Goal: Transaction & Acquisition: Subscribe to service/newsletter

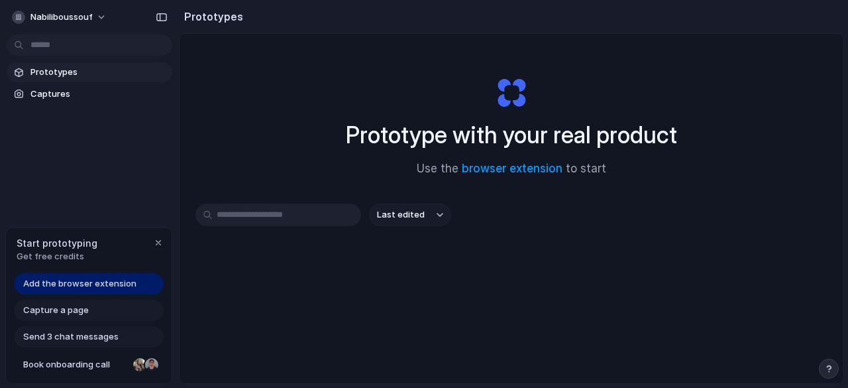
click at [74, 66] on span "Prototypes" at bounding box center [98, 72] width 136 height 13
click at [95, 21] on button "nabiliboussouf" at bounding box center [60, 17] width 107 height 21
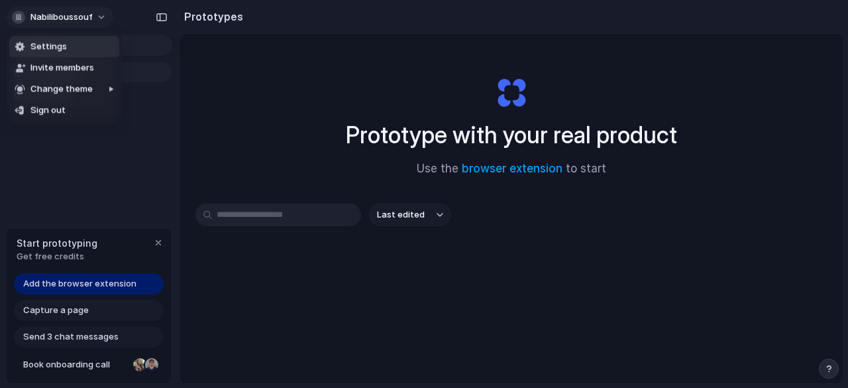
click at [95, 21] on div "Settings Invite members Change theme Sign out" at bounding box center [424, 194] width 848 height 388
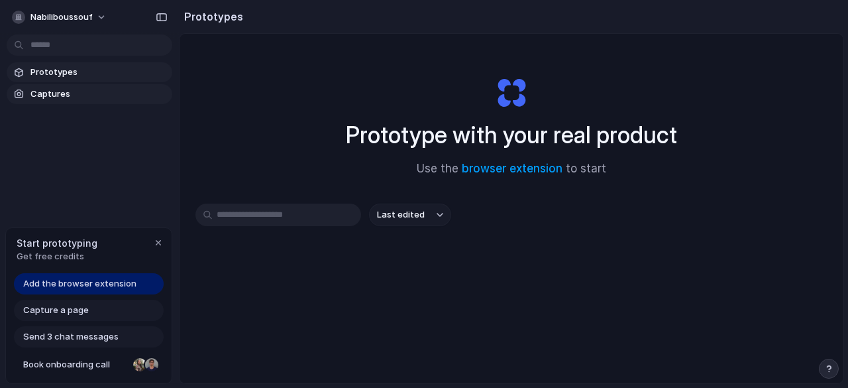
click at [42, 93] on span "Captures" at bounding box center [98, 93] width 136 height 13
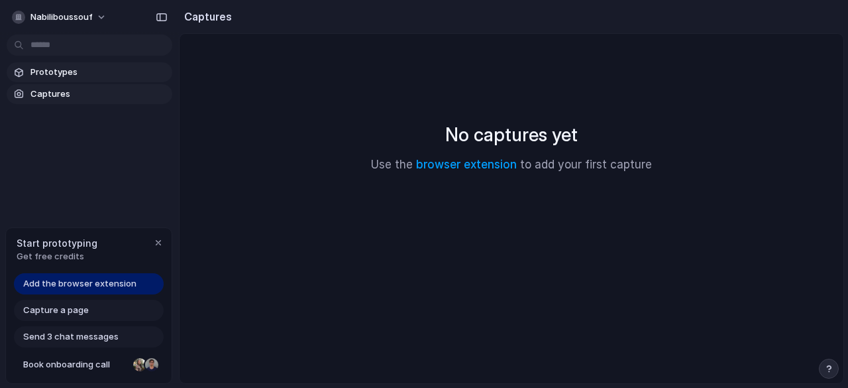
click at [60, 75] on span "Prototypes" at bounding box center [98, 72] width 136 height 13
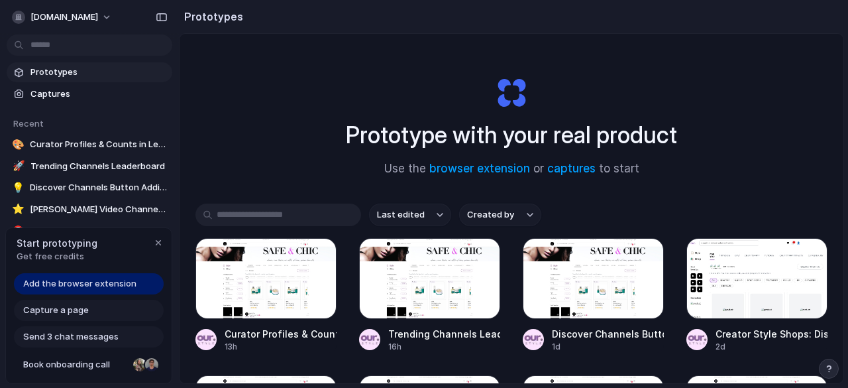
click at [579, 146] on h1 "Prototype with your real product" at bounding box center [511, 134] width 331 height 35
drag, startPoint x: 847, startPoint y: 68, endPoint x: 847, endPoint y: 96, distance: 28.5
click at [847, 96] on div "Prototypes Prototype with your real product Use the browser extension or captur…" at bounding box center [513, 194] width 669 height 388
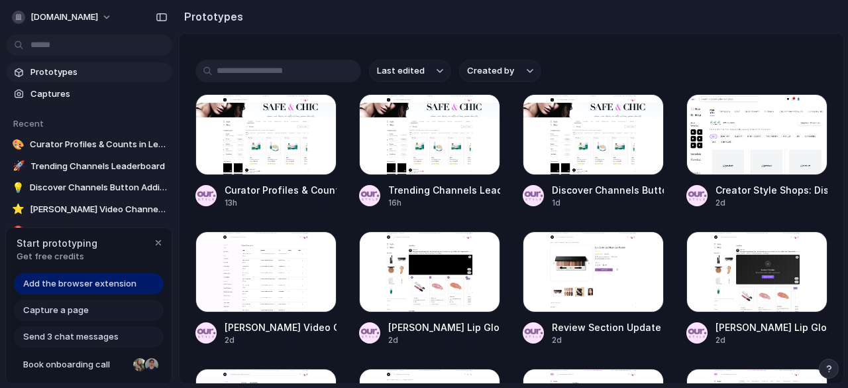
scroll to position [121, 0]
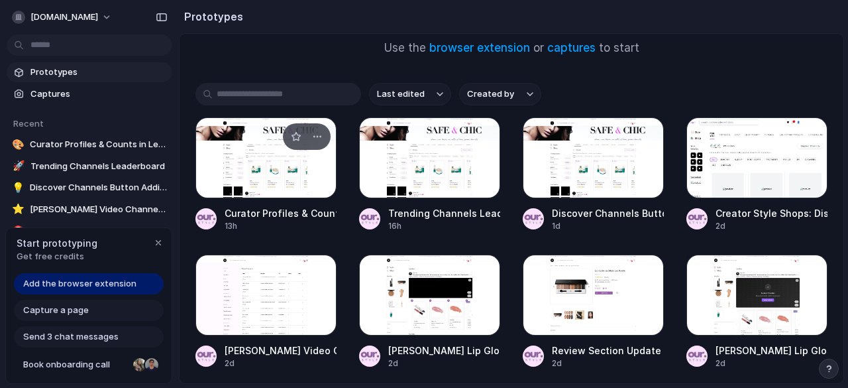
click at [276, 182] on div at bounding box center [265, 157] width 141 height 81
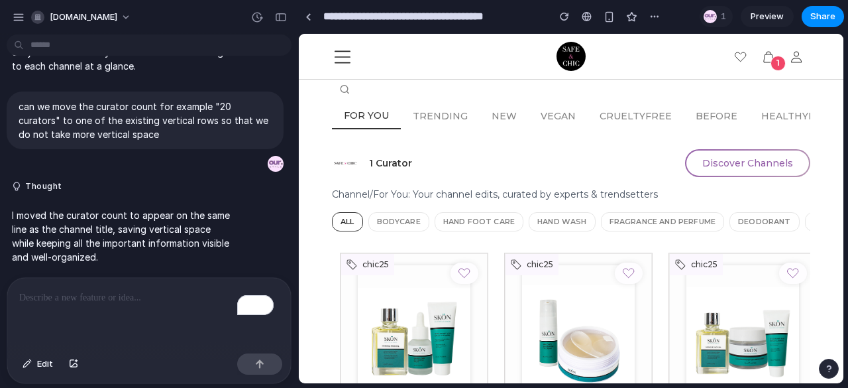
scroll to position [1298, 0]
click at [16, 14] on div "button" at bounding box center [19, 17] width 12 height 12
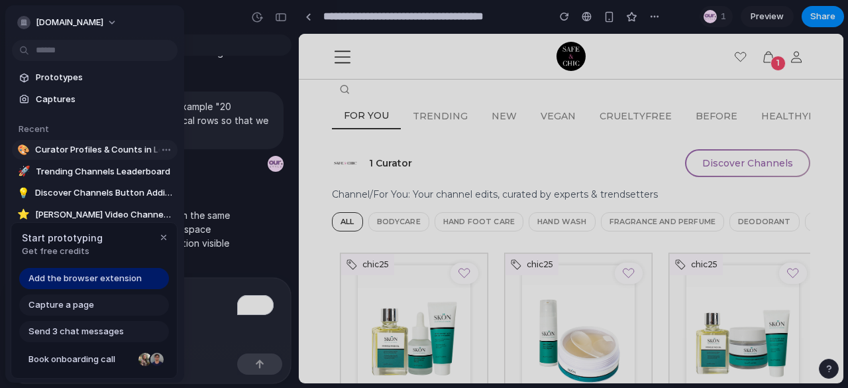
click at [58, 151] on span "Curator Profiles & Counts in Leaderboard" at bounding box center [103, 149] width 137 height 13
click at [75, 188] on span "Discover Channels Button Addition" at bounding box center [103, 192] width 137 height 13
type input "**********"
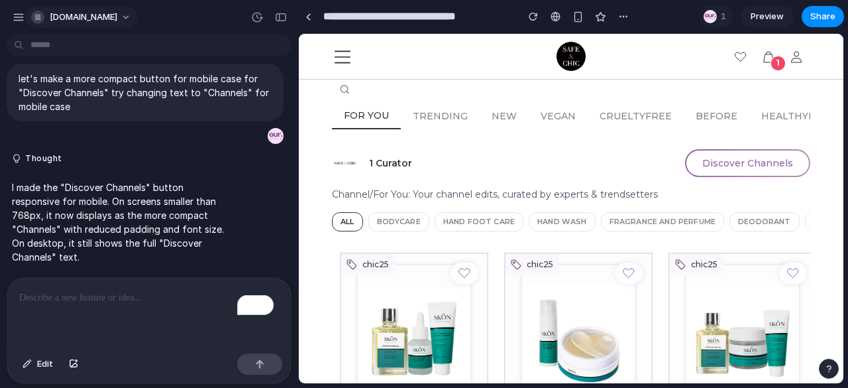
click at [74, 12] on span "[DOMAIN_NAME]" at bounding box center [84, 17] width 68 height 13
click at [17, 11] on div "Settings Invite members Change theme Sign out" at bounding box center [424, 194] width 848 height 388
click at [308, 18] on div at bounding box center [308, 16] width 6 height 7
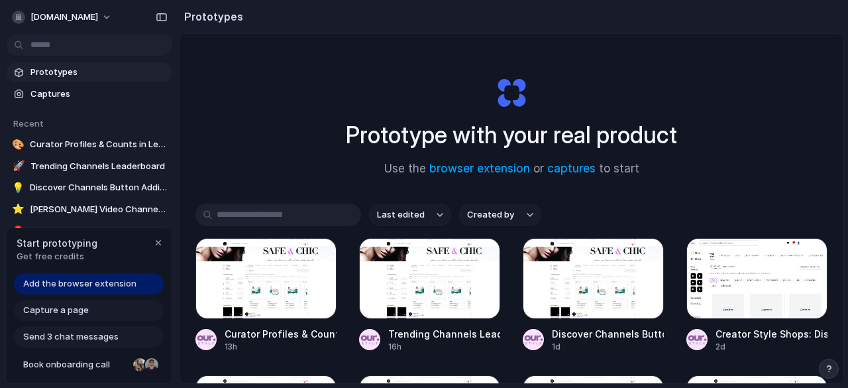
drag, startPoint x: 847, startPoint y: 103, endPoint x: 847, endPoint y: 156, distance: 52.3
click at [847, 156] on div "Prototypes Prototype with your real product Use the browser extension or captur…" at bounding box center [513, 194] width 669 height 388
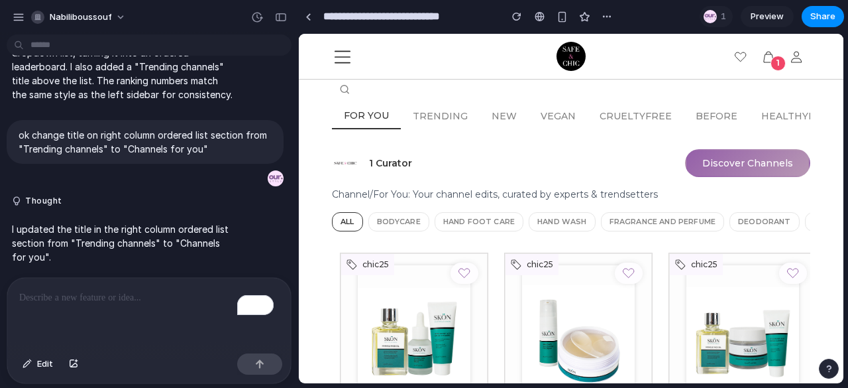
click at [748, 166] on button "Discover Channels" at bounding box center [747, 163] width 125 height 28
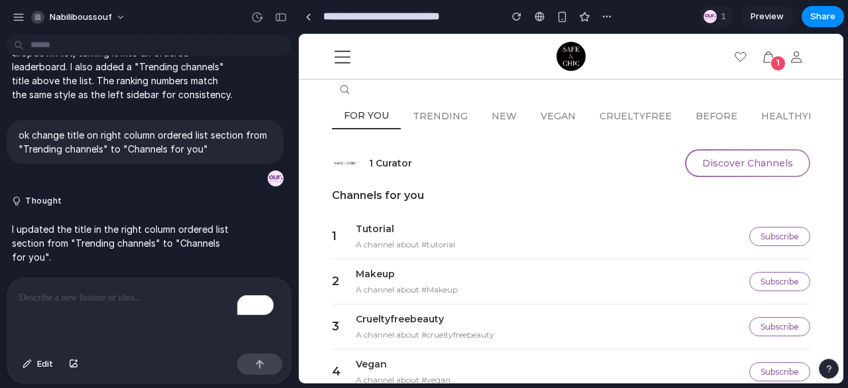
click at [570, 174] on div "1 Curator Discover Channels" at bounding box center [571, 163] width 478 height 28
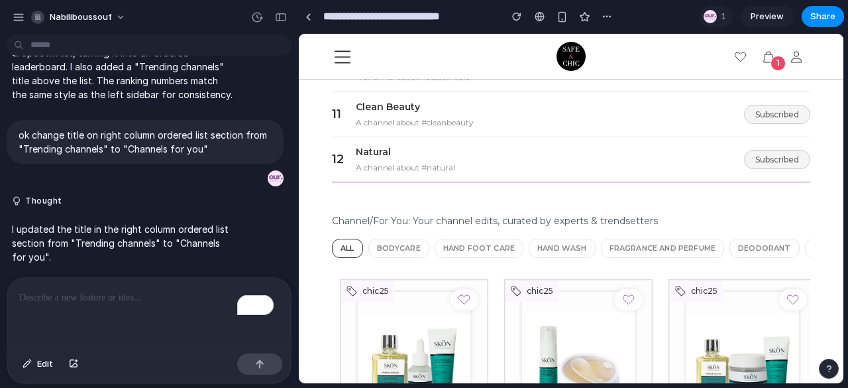
scroll to position [477, 0]
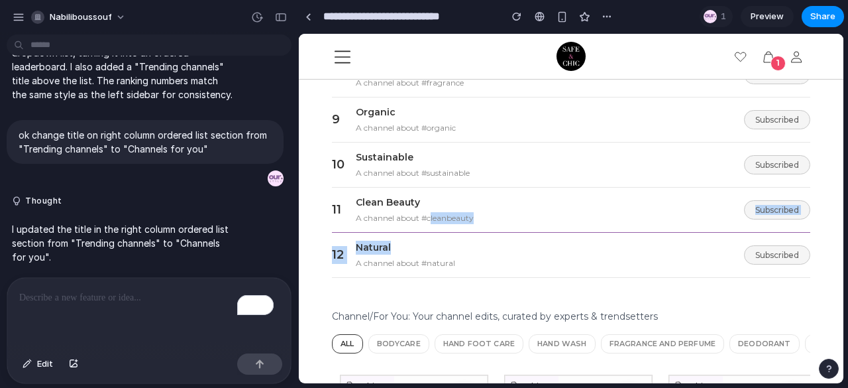
drag, startPoint x: 438, startPoint y: 243, endPoint x: 433, endPoint y: 209, distance: 33.5
click at [433, 209] on div "1 Tutorial A channel about #tutorial Subscribe 2 Makeup A channel about #Makeup…" at bounding box center [571, 7] width 478 height 541
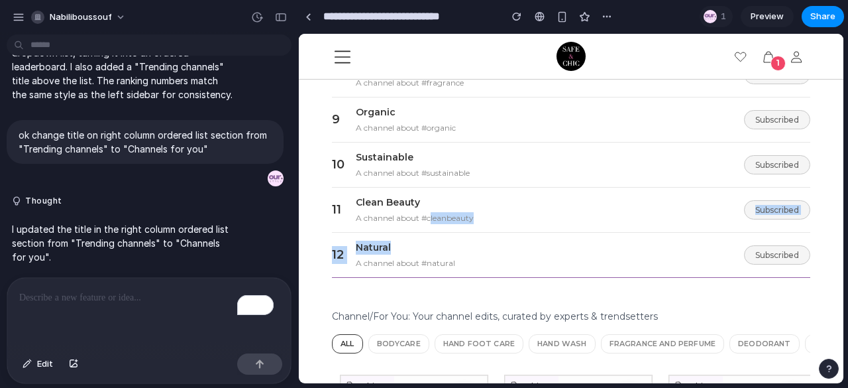
click at [445, 236] on div "12 Natural A channel about #natural Subscribed" at bounding box center [571, 255] width 478 height 45
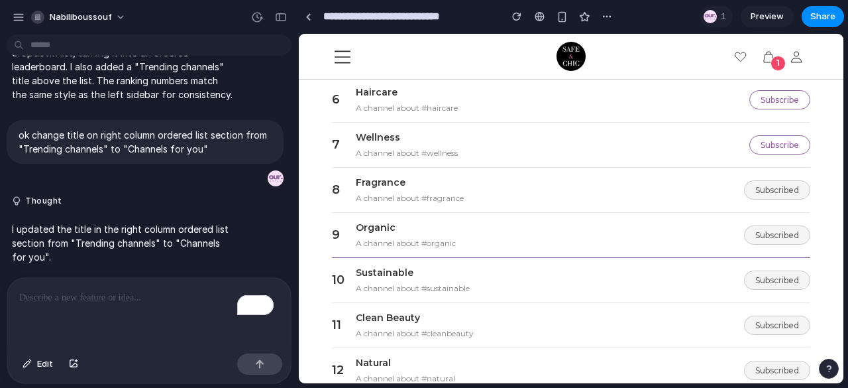
scroll to position [371, 0]
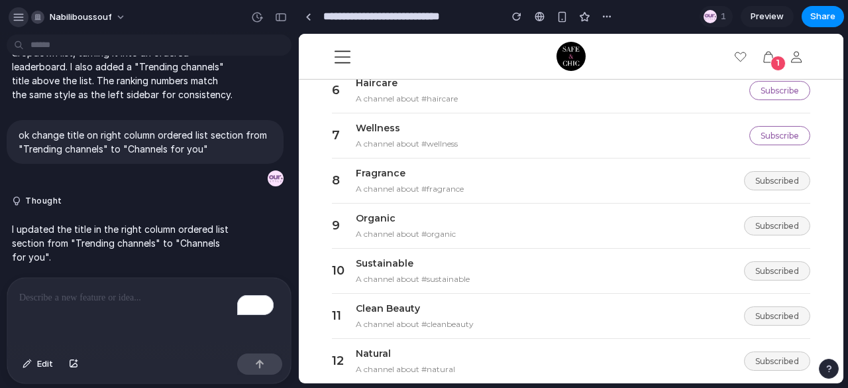
click at [13, 18] on div "button" at bounding box center [19, 17] width 12 height 12
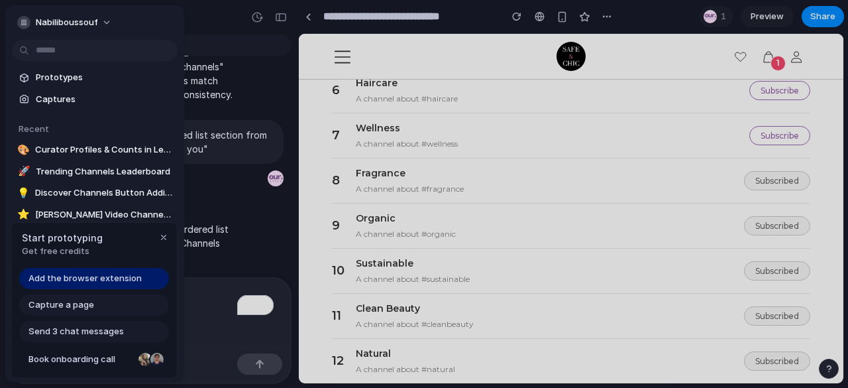
click at [13, 18] on button "nabiliboussouf" at bounding box center [65, 22] width 107 height 21
click at [224, 15] on div "Settings Invite members Change theme Sign out" at bounding box center [424, 194] width 848 height 388
click at [224, 15] on div at bounding box center [424, 194] width 848 height 388
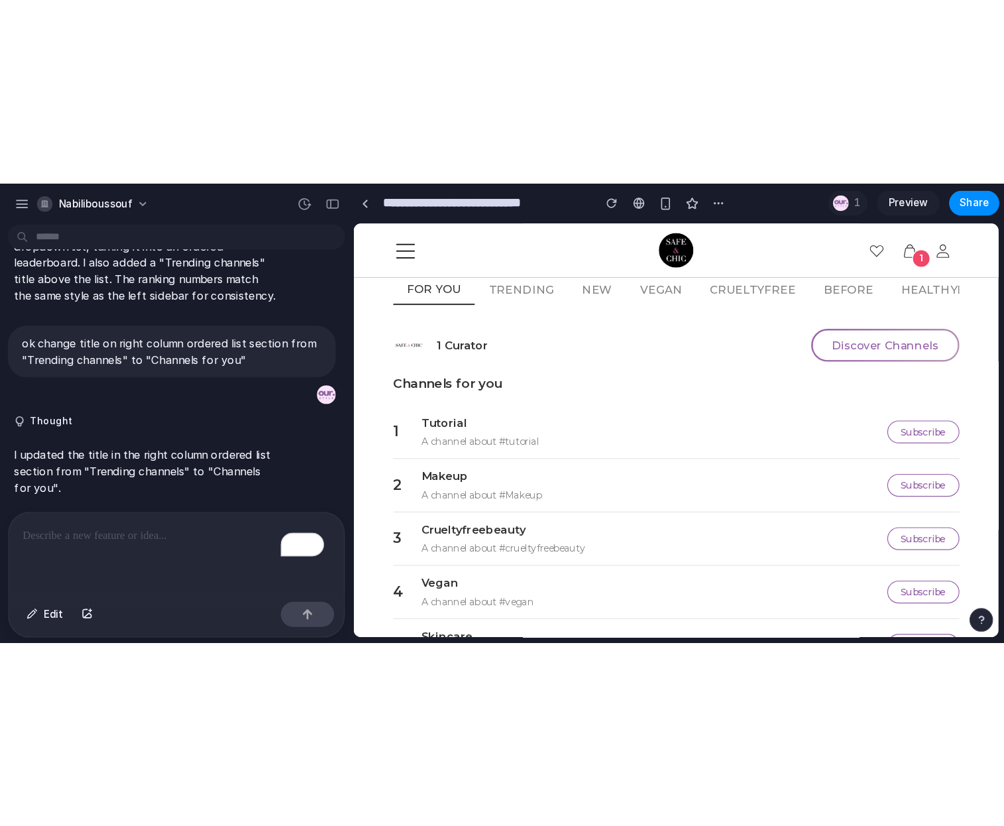
scroll to position [0, 0]
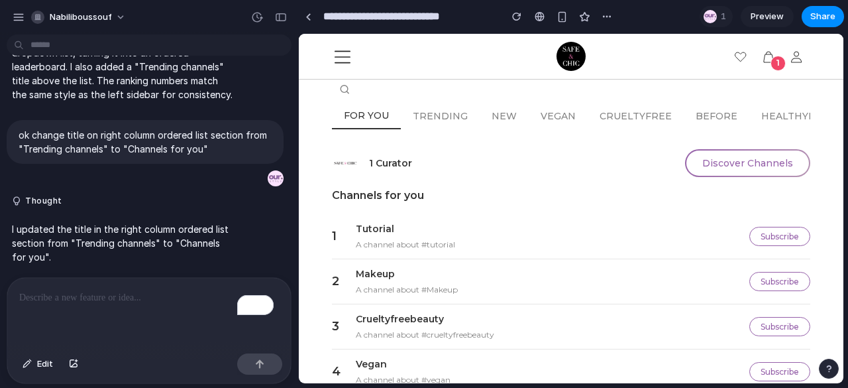
click at [633, 173] on div "1 Curator Discover Channels" at bounding box center [571, 163] width 478 height 28
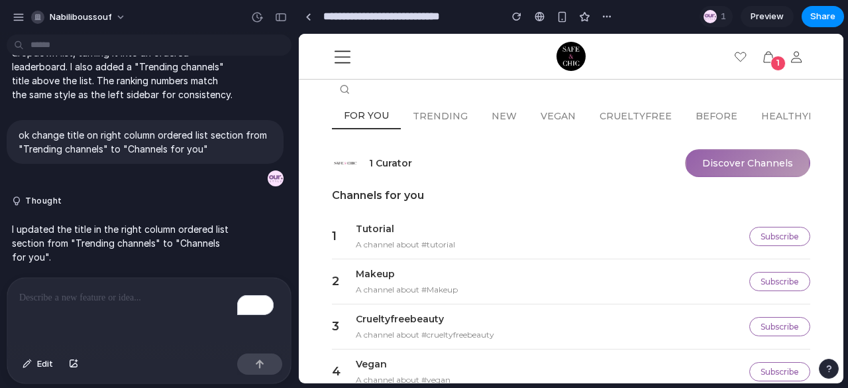
click at [708, 158] on button "Discover Channels" at bounding box center [747, 163] width 125 height 28
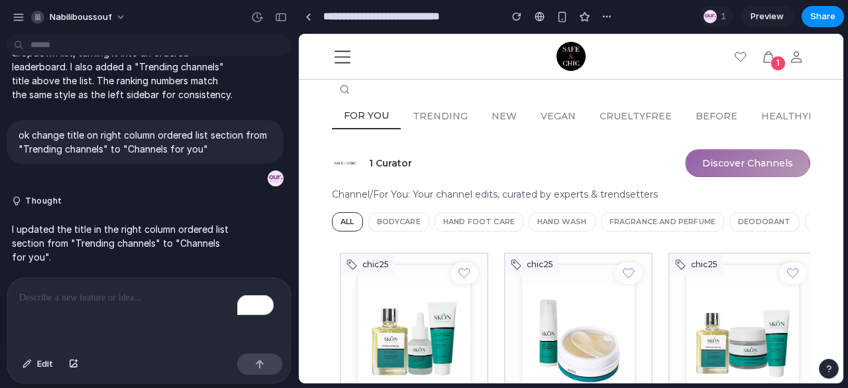
click at [719, 158] on button "Discover Channels" at bounding box center [747, 163] width 125 height 28
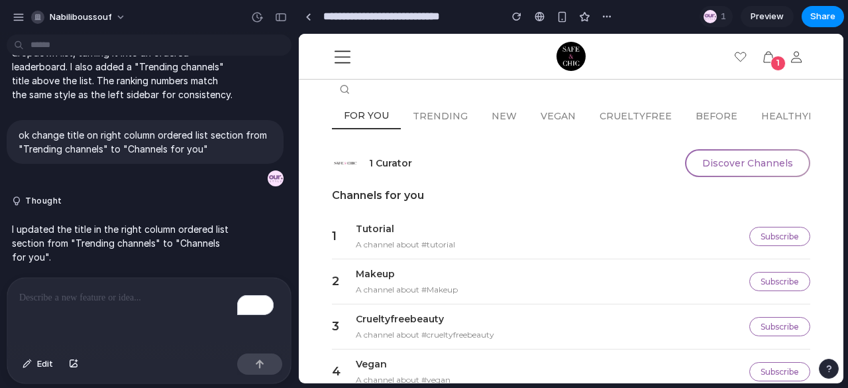
click at [606, 160] on div "1 Curator Discover Channels" at bounding box center [571, 163] width 478 height 28
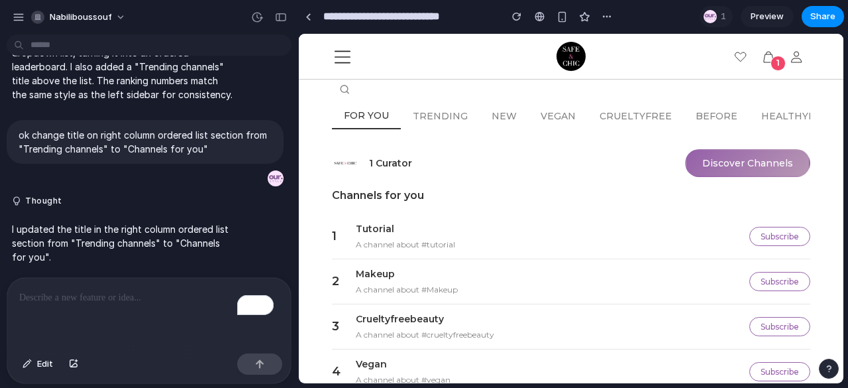
click at [718, 156] on button "Discover Channels" at bounding box center [747, 163] width 125 height 28
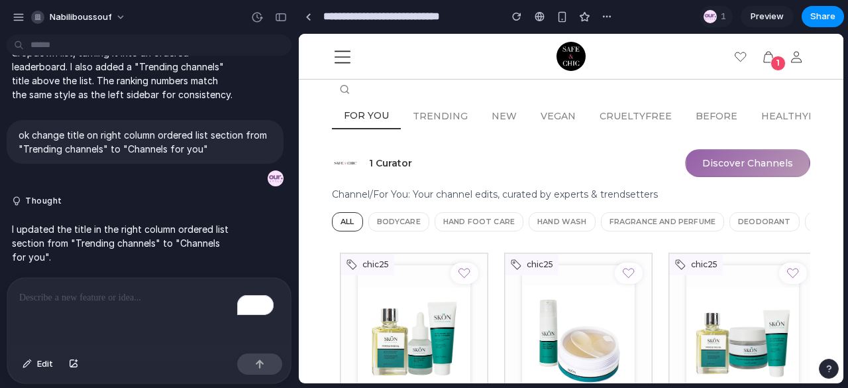
click at [718, 164] on button "Discover Channels" at bounding box center [747, 163] width 125 height 28
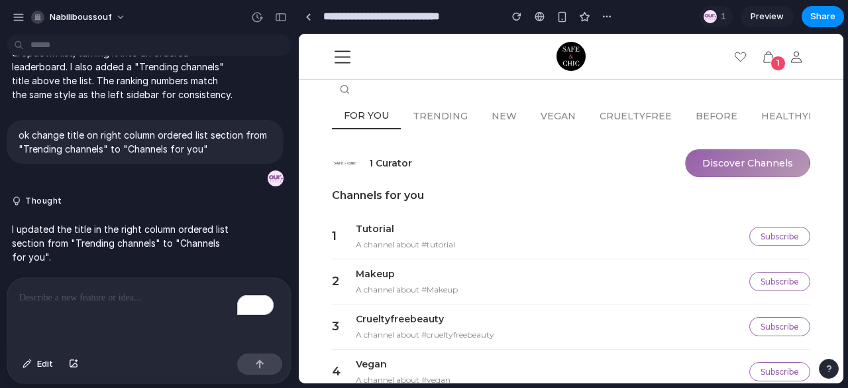
click at [724, 161] on button "Discover Channels" at bounding box center [747, 163] width 125 height 28
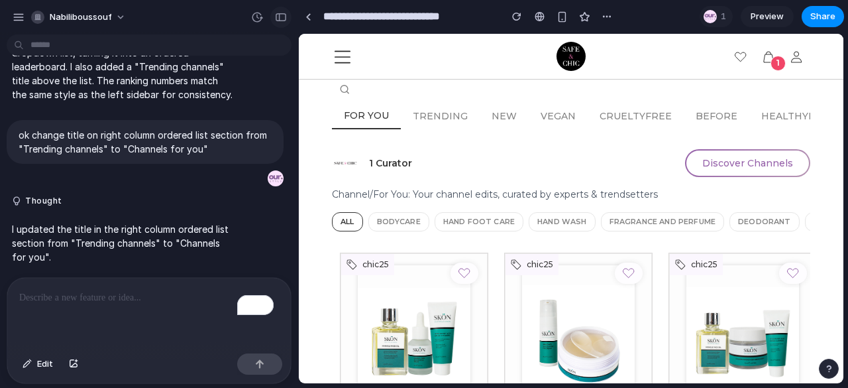
click at [281, 16] on div "button" at bounding box center [281, 17] width 12 height 9
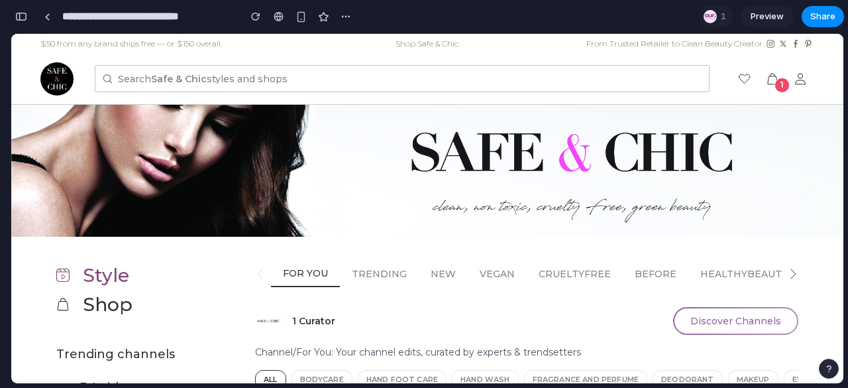
scroll to position [1012, 0]
click at [508, 317] on div "1 Curator Discover Channels" at bounding box center [526, 321] width 543 height 28
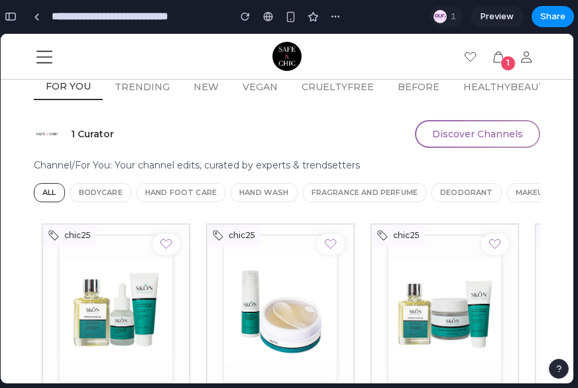
scroll to position [0, 0]
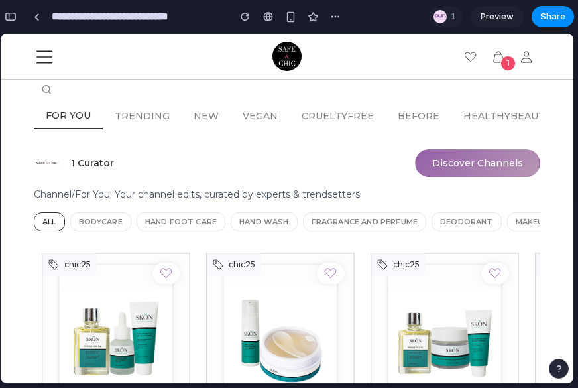
click at [452, 164] on button "Discover Channels" at bounding box center [477, 163] width 125 height 28
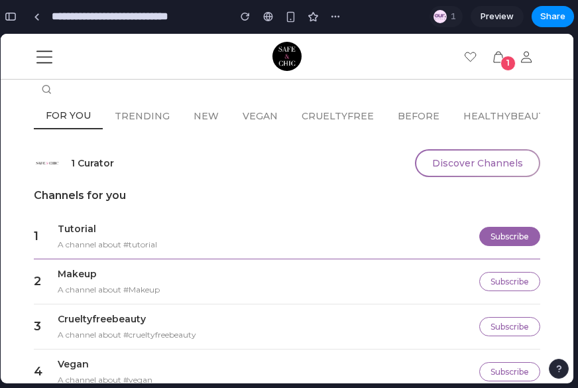
click at [502, 240] on button "Subscribe" at bounding box center [509, 236] width 61 height 19
click at [514, 237] on button "Subscribe" at bounding box center [509, 236] width 61 height 19
